Goal: Information Seeking & Learning: Learn about a topic

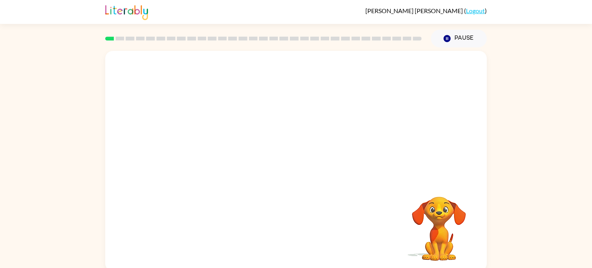
click at [414, 235] on video "Your browser must support playing .mp4 files to use Literably. Please try using…" at bounding box center [438, 223] width 77 height 77
click at [310, 163] on button "button" at bounding box center [295, 165] width 49 height 28
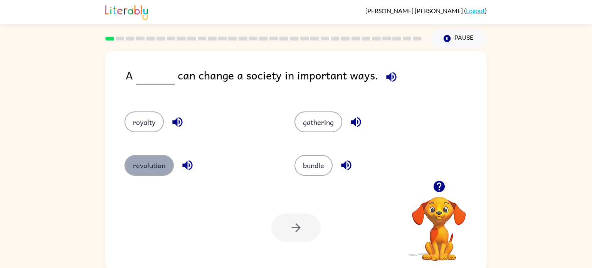
click at [167, 169] on button "revolution" at bounding box center [148, 165] width 49 height 21
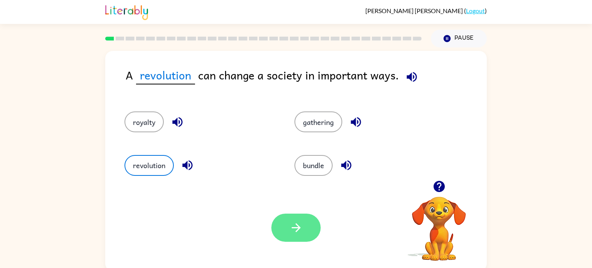
click at [310, 222] on button "button" at bounding box center [295, 227] width 49 height 28
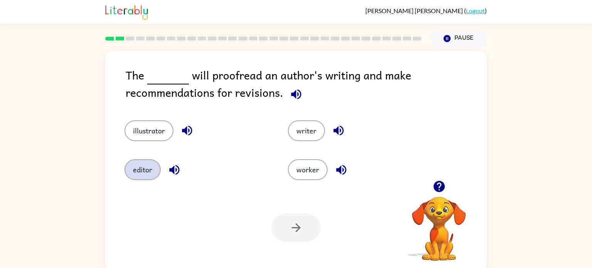
click at [143, 168] on button "editor" at bounding box center [142, 169] width 36 height 21
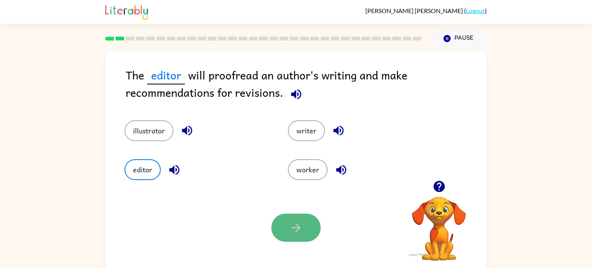
click at [290, 225] on icon "button" at bounding box center [295, 227] width 13 height 13
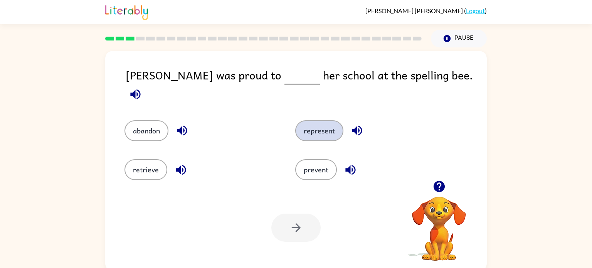
click at [313, 129] on button "represent" at bounding box center [319, 130] width 48 height 21
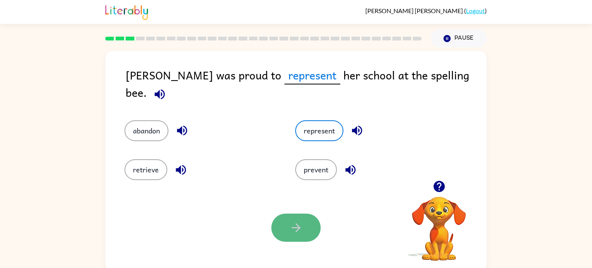
click at [289, 225] on icon "button" at bounding box center [295, 227] width 13 height 13
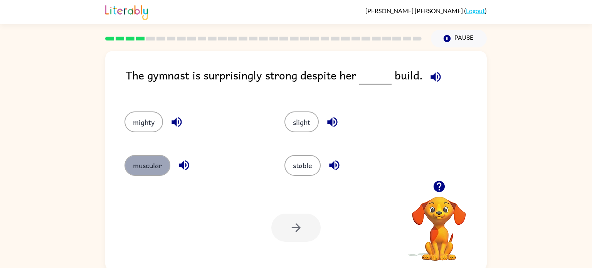
click at [142, 159] on button "muscular" at bounding box center [147, 165] width 46 height 21
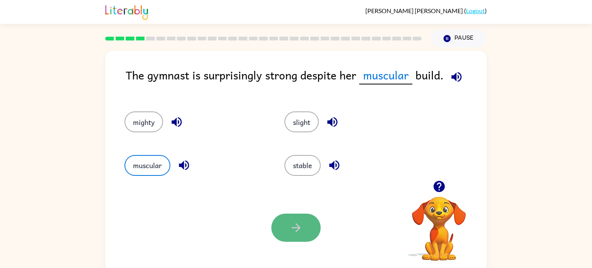
click at [311, 225] on button "button" at bounding box center [295, 227] width 49 height 28
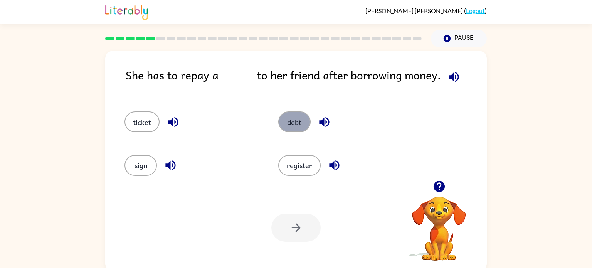
click at [302, 125] on button "debt" at bounding box center [294, 121] width 32 height 21
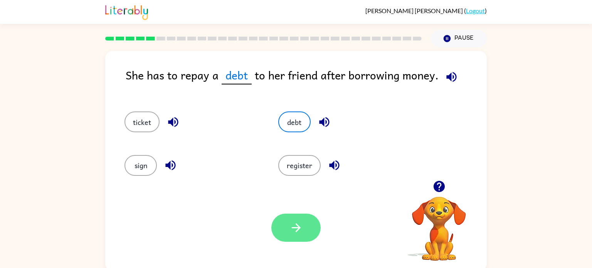
click at [307, 233] on button "button" at bounding box center [295, 227] width 49 height 28
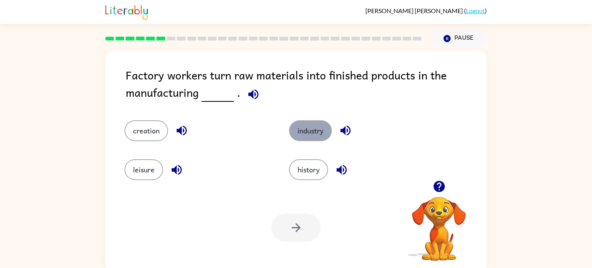
click at [318, 136] on button "industry" at bounding box center [310, 130] width 43 height 21
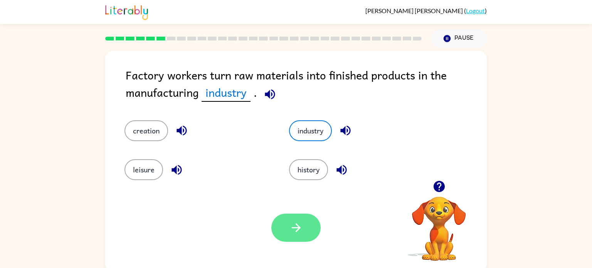
click at [317, 226] on button "button" at bounding box center [295, 227] width 49 height 28
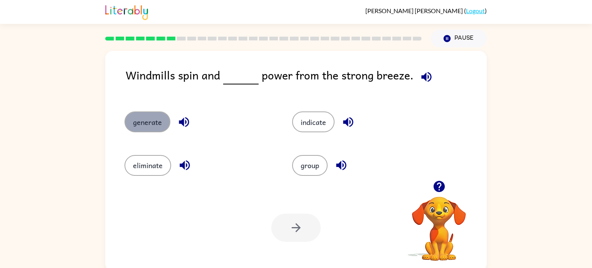
click at [151, 124] on button "generate" at bounding box center [147, 121] width 46 height 21
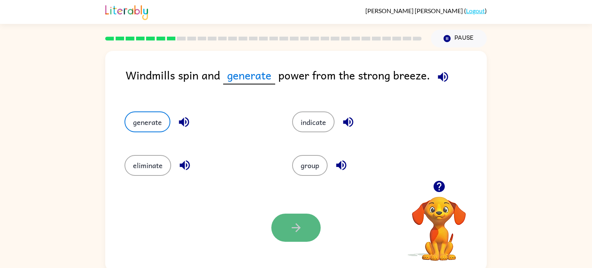
click at [294, 235] on button "button" at bounding box center [295, 227] width 49 height 28
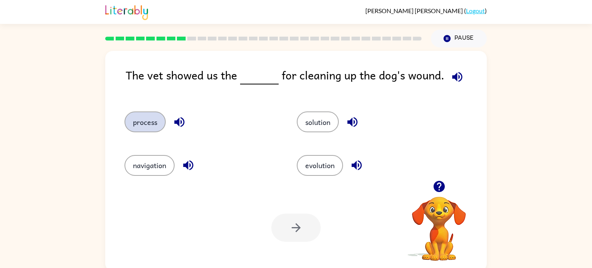
click at [142, 128] on button "process" at bounding box center [144, 121] width 41 height 21
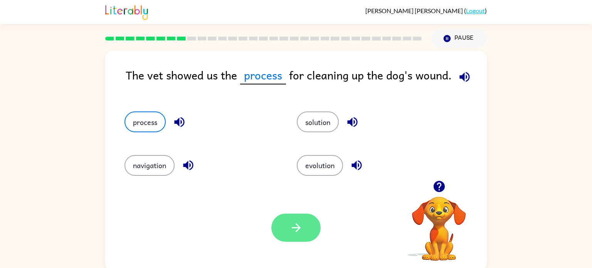
click at [300, 223] on icon "button" at bounding box center [295, 227] width 13 height 13
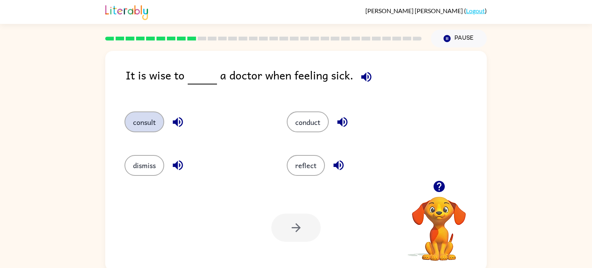
click at [147, 128] on button "consult" at bounding box center [144, 121] width 40 height 21
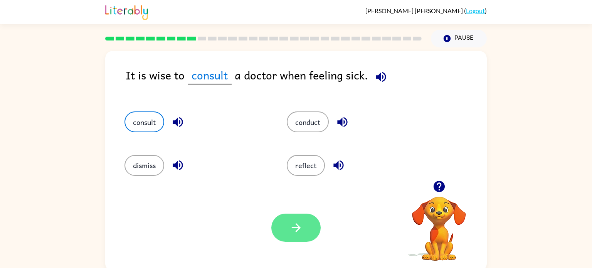
click at [287, 218] on button "button" at bounding box center [295, 227] width 49 height 28
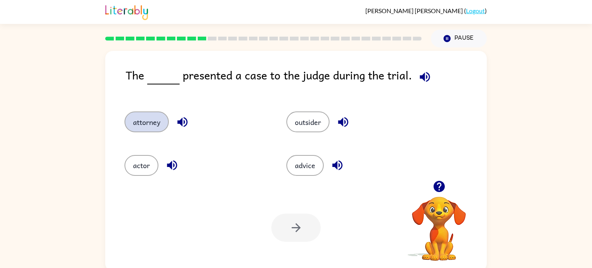
click at [147, 119] on button "attorney" at bounding box center [146, 121] width 44 height 21
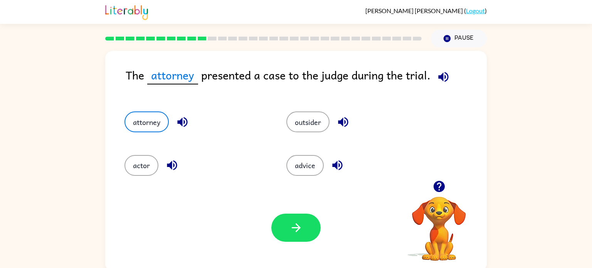
click at [314, 240] on div at bounding box center [295, 227] width 49 height 28
click at [311, 236] on button "button" at bounding box center [295, 227] width 49 height 28
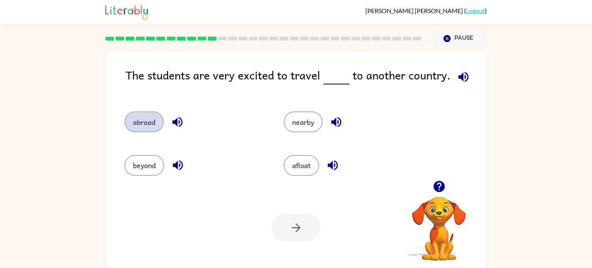
click at [148, 132] on button "abroad" at bounding box center [143, 121] width 39 height 21
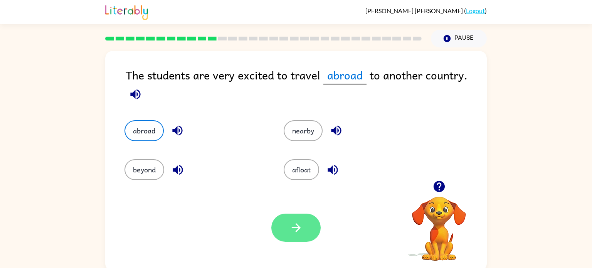
click at [299, 233] on icon "button" at bounding box center [295, 227] width 13 height 13
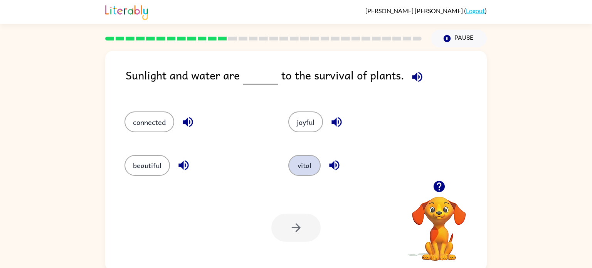
click at [304, 161] on button "vital" at bounding box center [304, 165] width 32 height 21
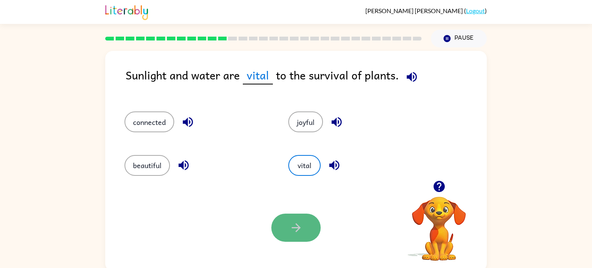
click at [314, 226] on button "button" at bounding box center [295, 227] width 49 height 28
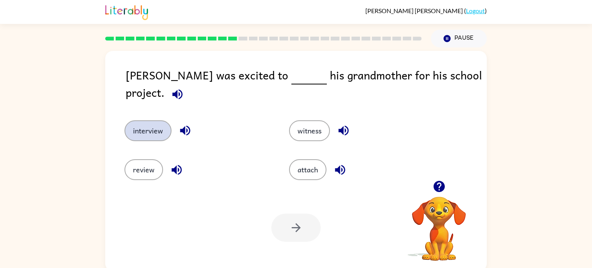
click at [148, 121] on button "interview" at bounding box center [147, 130] width 47 height 21
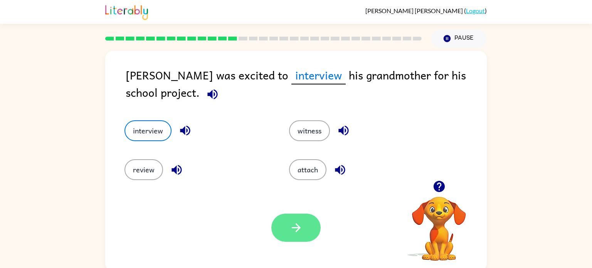
click at [312, 235] on button "button" at bounding box center [295, 227] width 49 height 28
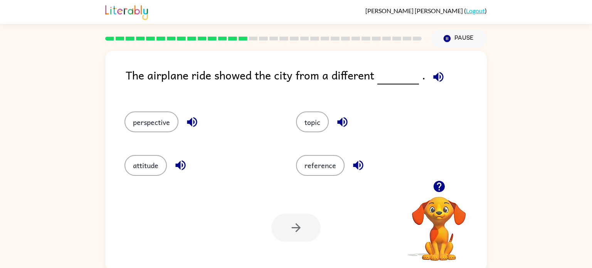
click at [133, 111] on div "perspective" at bounding box center [195, 118] width 171 height 43
click at [133, 117] on button "perspective" at bounding box center [151, 121] width 54 height 21
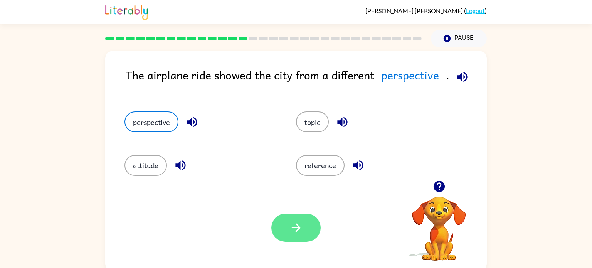
click at [306, 230] on button "button" at bounding box center [295, 227] width 49 height 28
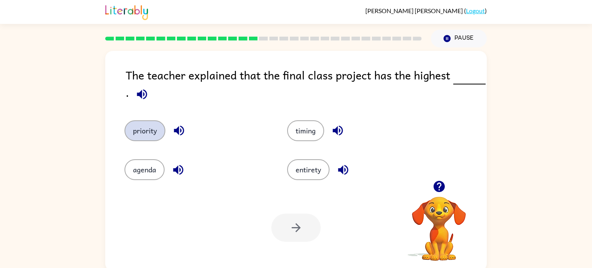
click at [154, 124] on button "priority" at bounding box center [144, 130] width 41 height 21
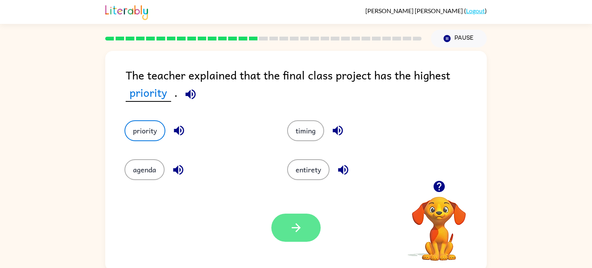
click at [304, 225] on button "button" at bounding box center [295, 227] width 49 height 28
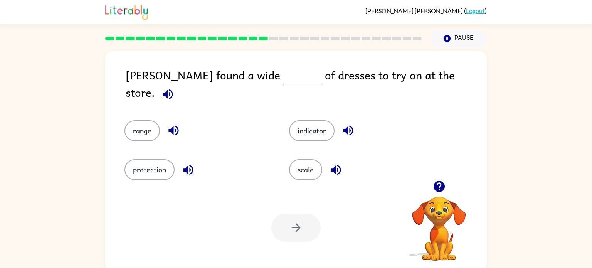
click at [141, 137] on div "range" at bounding box center [192, 125] width 164 height 39
click at [137, 131] on button "range" at bounding box center [141, 130] width 35 height 21
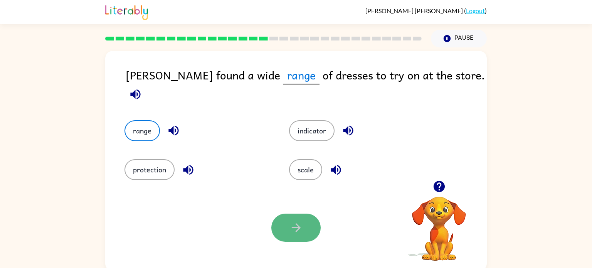
click at [311, 223] on button "button" at bounding box center [295, 227] width 49 height 28
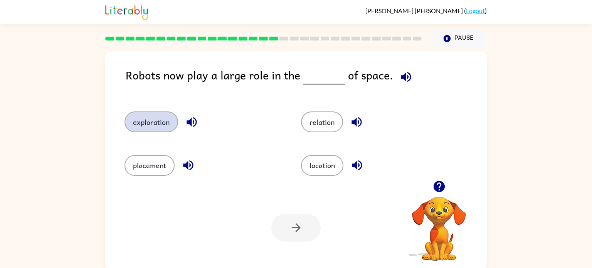
click at [143, 121] on button "exploration" at bounding box center [151, 121] width 54 height 21
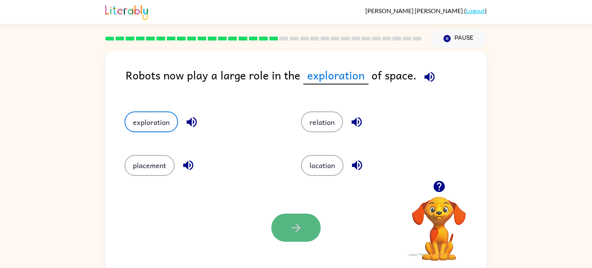
click at [291, 222] on icon "button" at bounding box center [295, 227] width 13 height 13
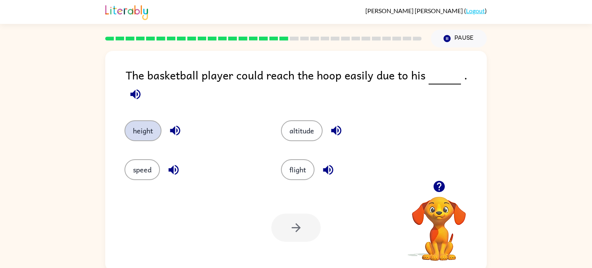
click at [146, 120] on button "height" at bounding box center [142, 130] width 37 height 21
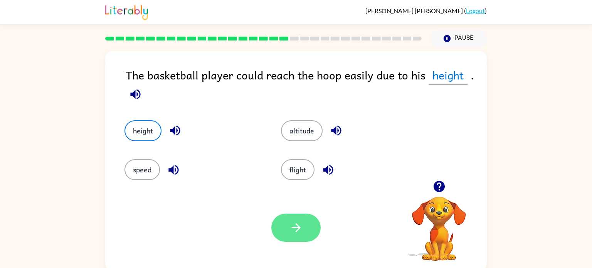
click at [298, 223] on icon "button" at bounding box center [295, 227] width 13 height 13
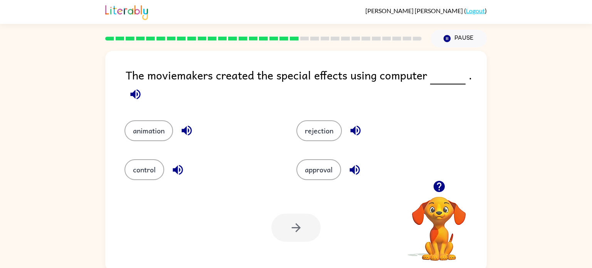
click at [143, 143] on div "animation" at bounding box center [196, 125] width 172 height 39
click at [153, 131] on button "animation" at bounding box center [148, 130] width 49 height 21
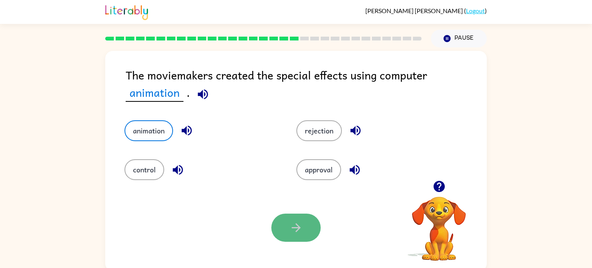
click at [295, 227] on icon "button" at bounding box center [295, 227] width 13 height 13
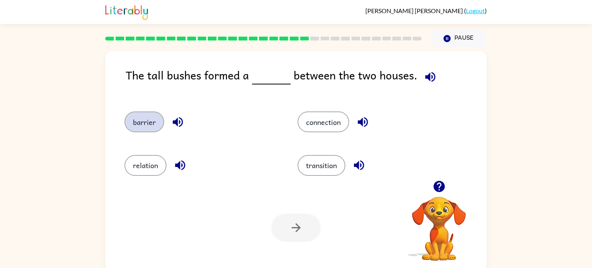
click at [155, 124] on button "barrier" at bounding box center [144, 121] width 40 height 21
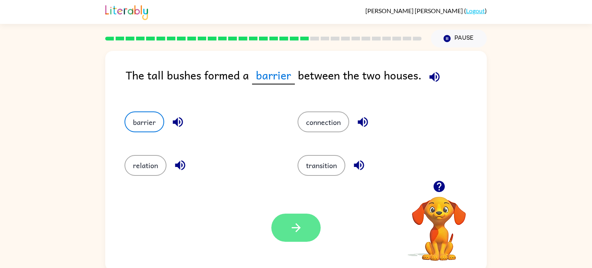
click at [294, 232] on icon "button" at bounding box center [295, 227] width 13 height 13
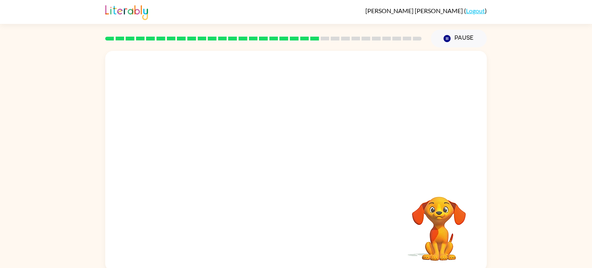
click at [220, 161] on video "Your browser must support playing .mp4 files to use Literably. Please try using…" at bounding box center [295, 115] width 381 height 129
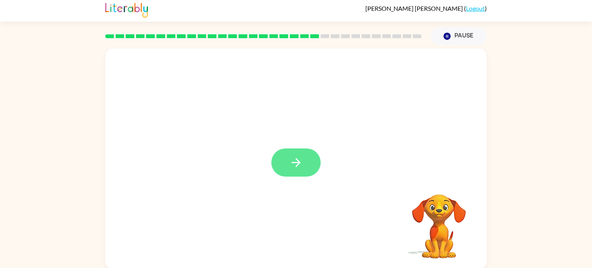
click at [281, 168] on button "button" at bounding box center [295, 162] width 49 height 28
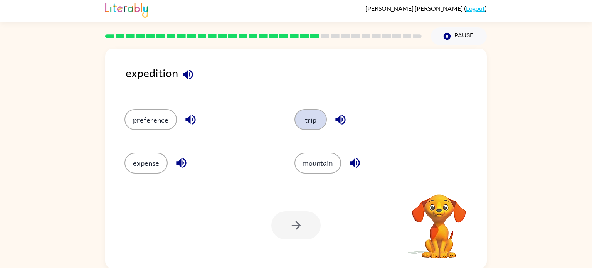
click at [315, 121] on button "trip" at bounding box center [310, 119] width 32 height 21
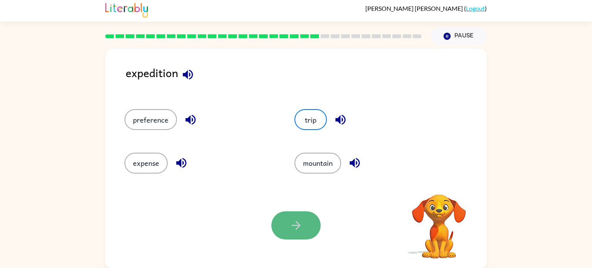
click at [304, 225] on button "button" at bounding box center [295, 225] width 49 height 28
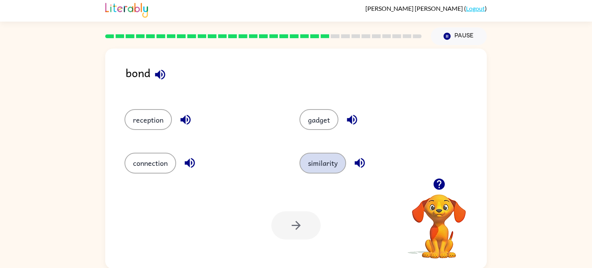
click at [307, 162] on button "similarity" at bounding box center [322, 163] width 47 height 21
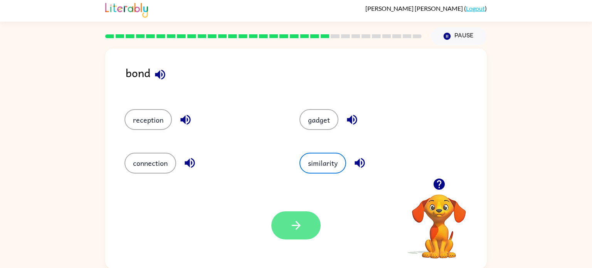
click at [299, 214] on button "button" at bounding box center [295, 225] width 49 height 28
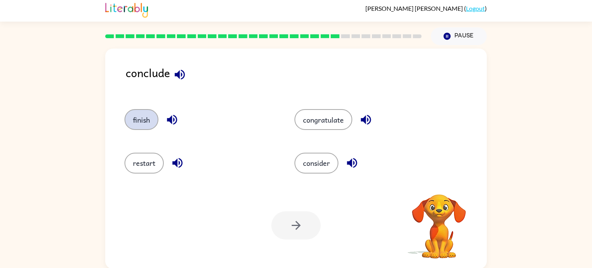
click at [139, 121] on button "finish" at bounding box center [141, 119] width 34 height 21
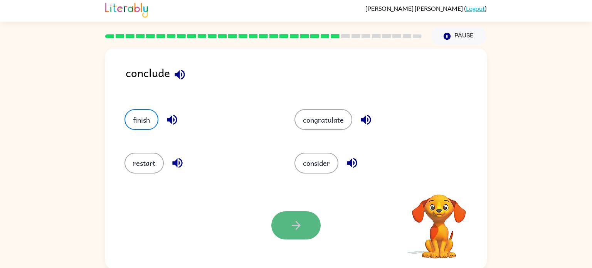
click at [281, 233] on button "button" at bounding box center [295, 225] width 49 height 28
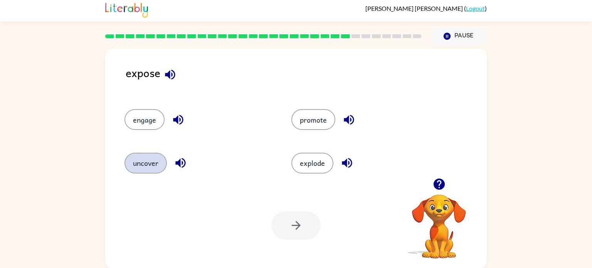
click at [146, 166] on button "uncover" at bounding box center [145, 163] width 42 height 21
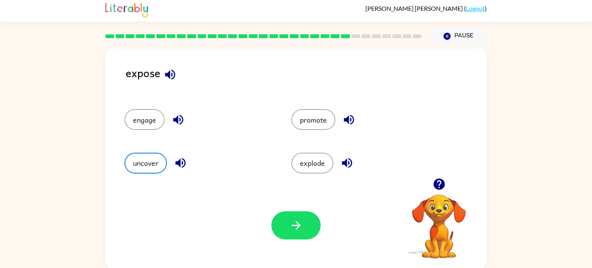
click at [295, 245] on div "Your browser must support playing .mp4 files to use Literably. Please try using…" at bounding box center [295, 225] width 381 height 87
click at [295, 240] on div "Your browser must support playing .mp4 files to use Literably. Please try using…" at bounding box center [295, 225] width 381 height 87
click at [282, 234] on button "button" at bounding box center [295, 225] width 49 height 28
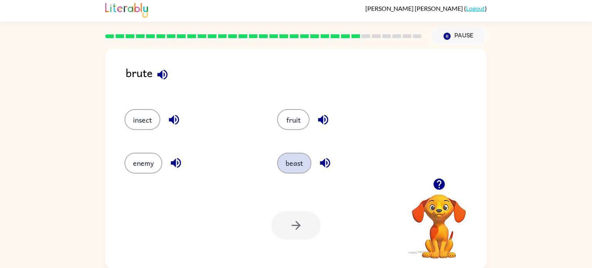
click at [290, 167] on button "beast" at bounding box center [294, 163] width 34 height 21
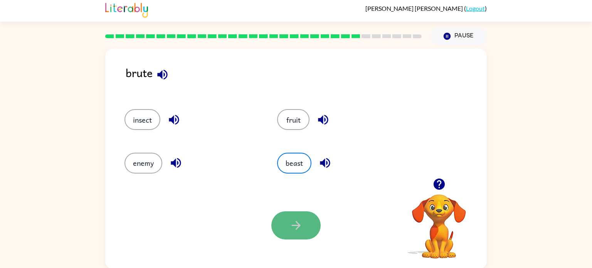
click at [282, 228] on button "button" at bounding box center [295, 225] width 49 height 28
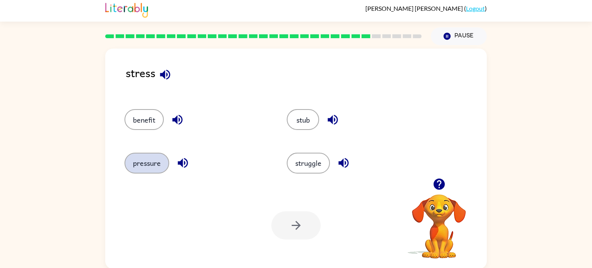
click at [149, 163] on button "pressure" at bounding box center [146, 163] width 45 height 21
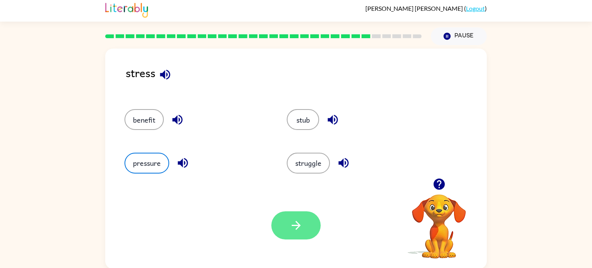
click at [291, 228] on icon "button" at bounding box center [295, 224] width 13 height 13
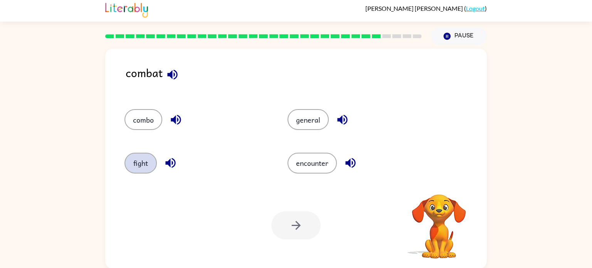
click at [144, 165] on button "fight" at bounding box center [140, 163] width 32 height 21
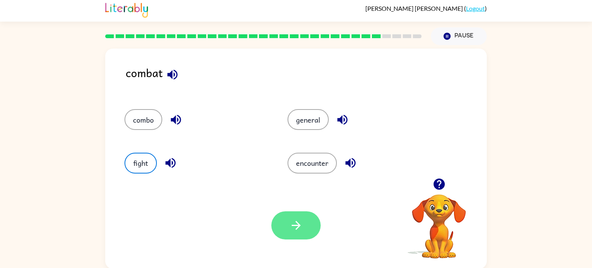
click at [287, 221] on button "button" at bounding box center [295, 225] width 49 height 28
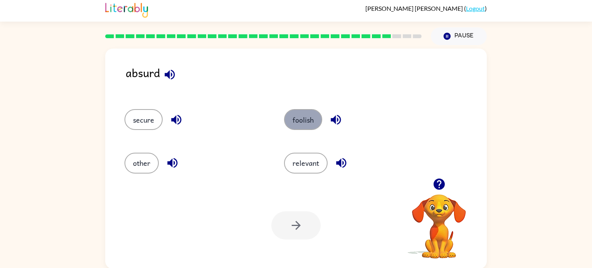
click at [303, 120] on button "foolish" at bounding box center [303, 119] width 38 height 21
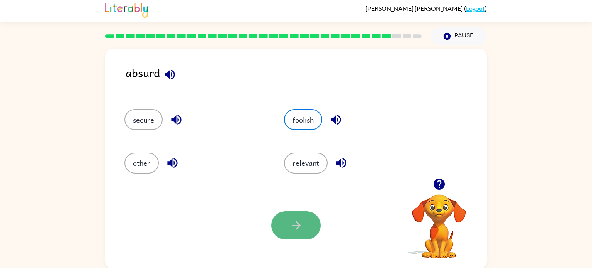
click at [300, 231] on icon "button" at bounding box center [295, 224] width 13 height 13
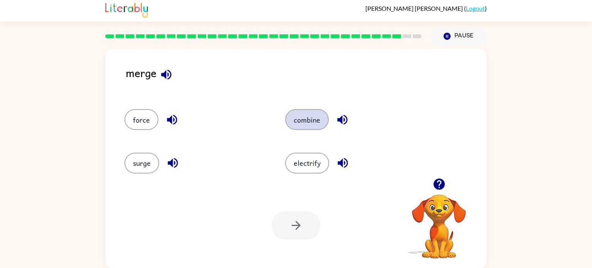
click at [316, 119] on button "combine" at bounding box center [307, 119] width 44 height 21
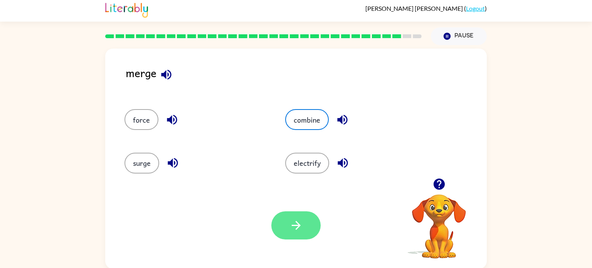
click at [301, 221] on icon "button" at bounding box center [295, 224] width 13 height 13
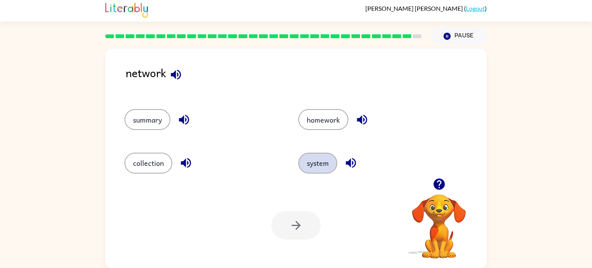
click at [322, 154] on button "system" at bounding box center [317, 163] width 39 height 21
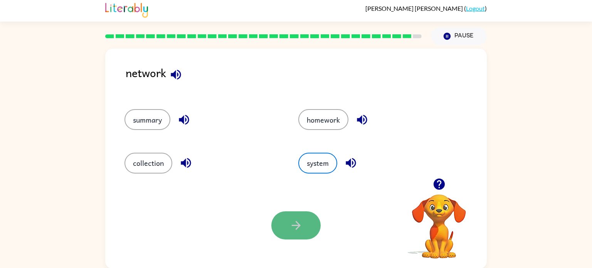
click at [296, 217] on button "button" at bounding box center [295, 225] width 49 height 28
